Goal: Find specific page/section: Find specific page/section

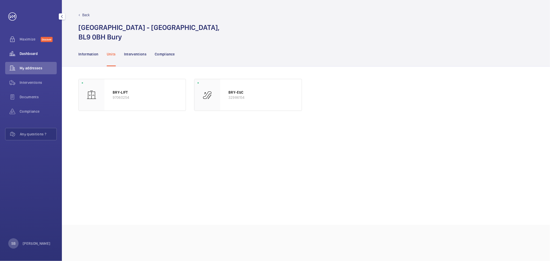
click at [31, 51] on span "Dashboard" at bounding box center [38, 53] width 37 height 5
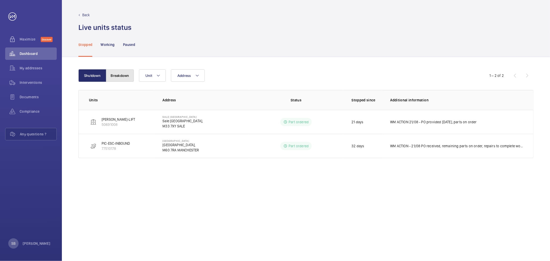
click at [124, 72] on button "Breakdown" at bounding box center [120, 75] width 28 height 12
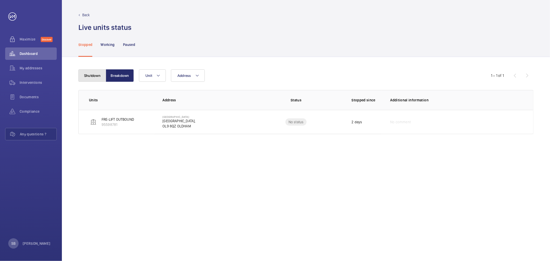
click at [96, 78] on button "Shutdown" at bounding box center [92, 75] width 28 height 12
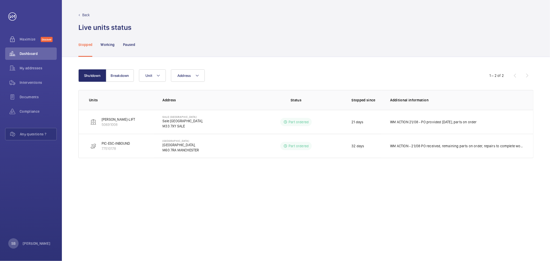
click at [87, 15] on p "Back" at bounding box center [86, 14] width 8 height 5
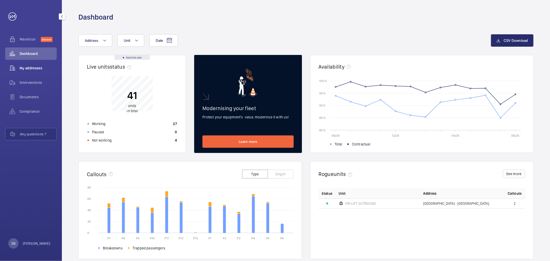
click at [42, 69] on span "My addresses" at bounding box center [38, 68] width 37 height 5
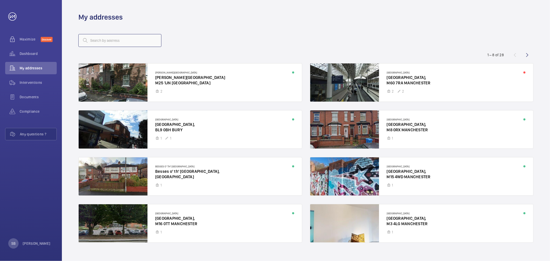
click at [115, 40] on input "text" at bounding box center [119, 40] width 83 height 13
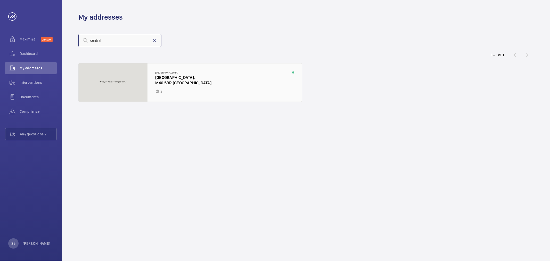
type input "central"
click at [171, 76] on div at bounding box center [190, 82] width 223 height 38
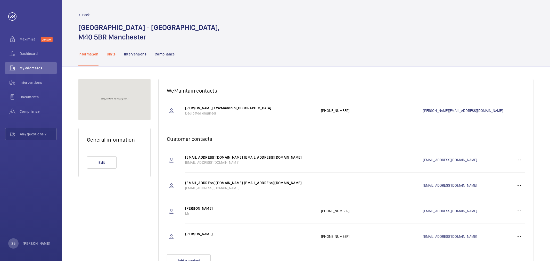
click at [108, 50] on div "Units" at bounding box center [111, 54] width 9 height 25
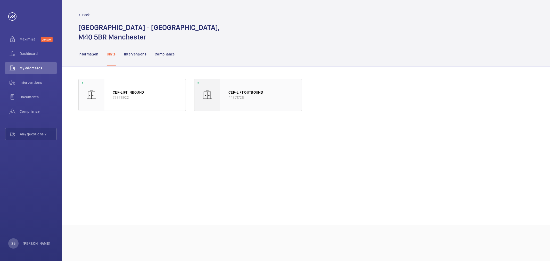
click at [228, 92] on div "CEP-LIFT OUTBOUND 44371726" at bounding box center [260, 94] width 81 height 31
